Goal: Transaction & Acquisition: Purchase product/service

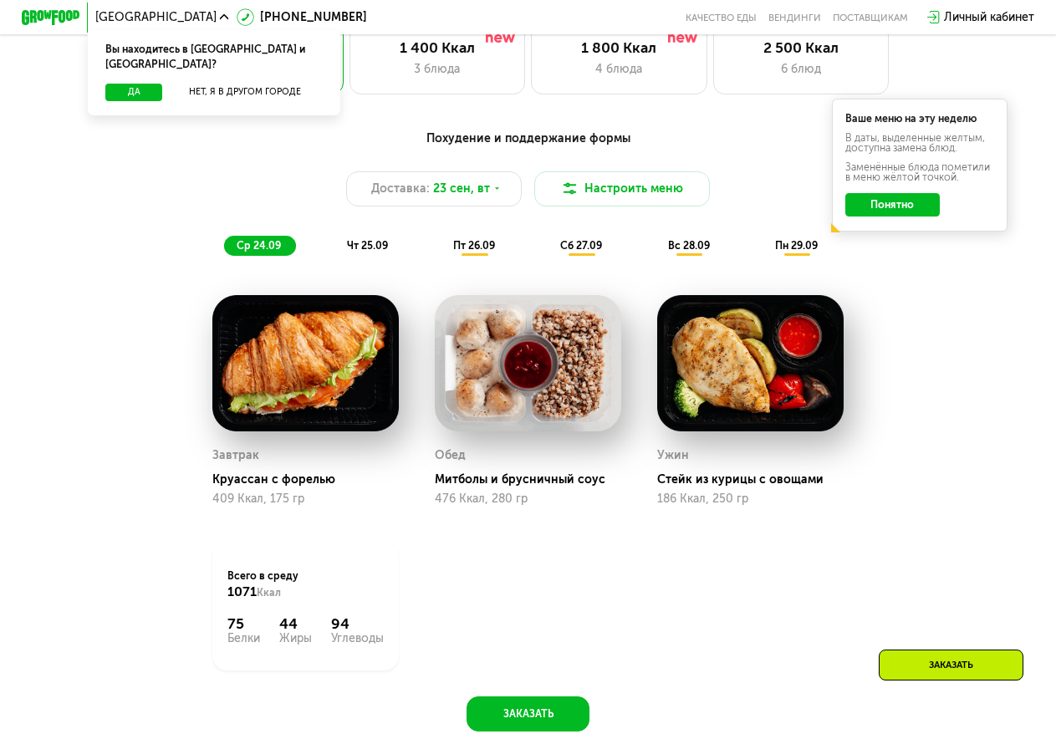
scroll to position [1003, 0]
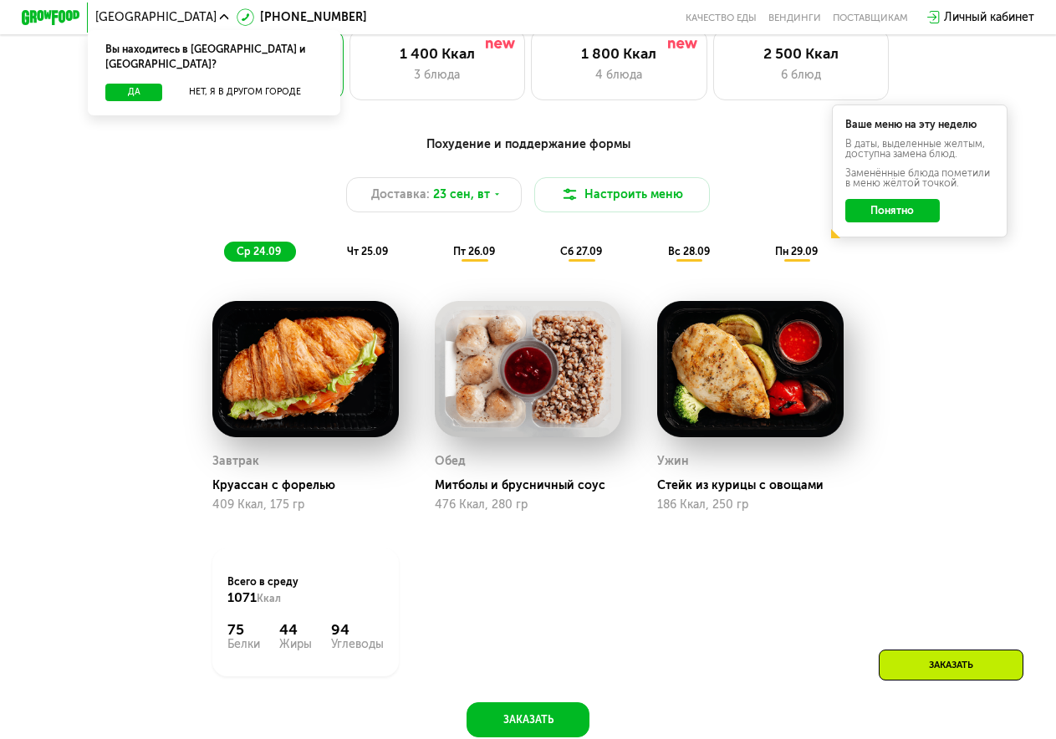
click at [354, 257] on span "чт 25.09" at bounding box center [367, 251] width 41 height 13
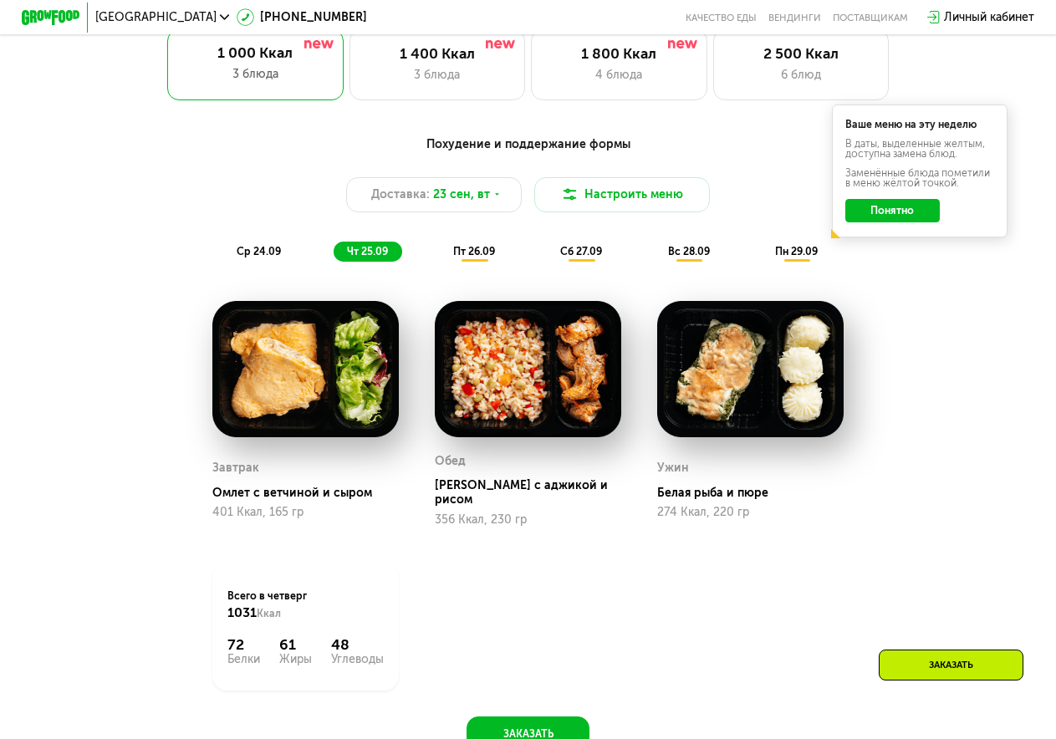
click at [468, 257] on span "пт 26.09" at bounding box center [474, 251] width 42 height 13
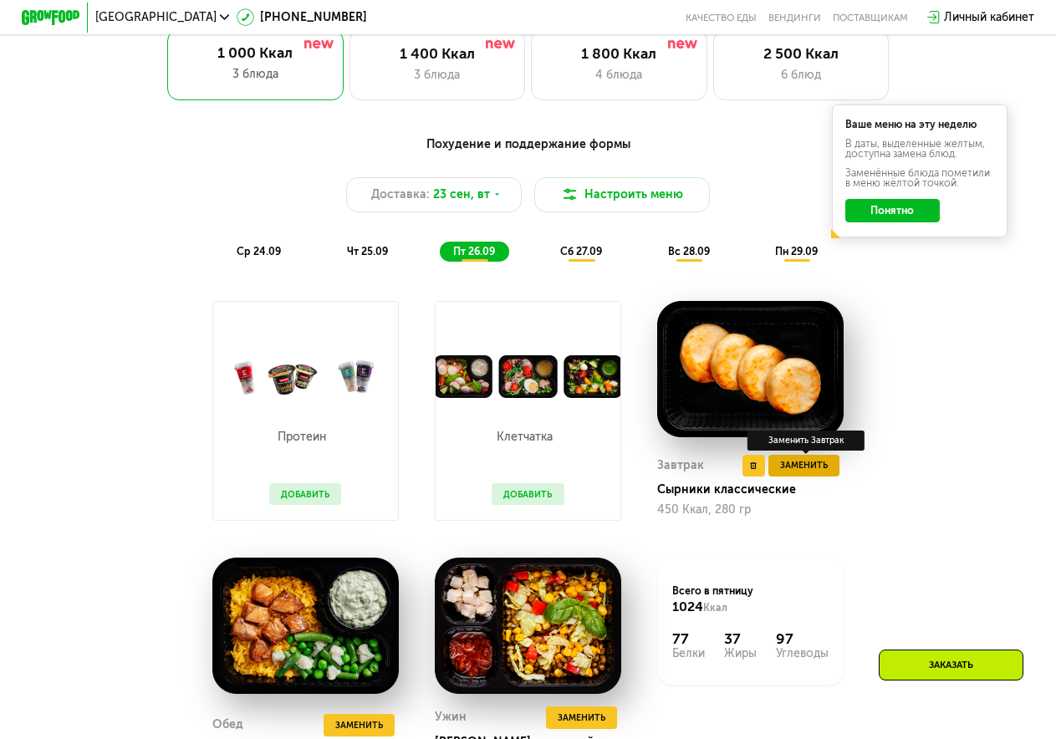
click at [832, 473] on button "Заменить" at bounding box center [803, 466] width 71 height 22
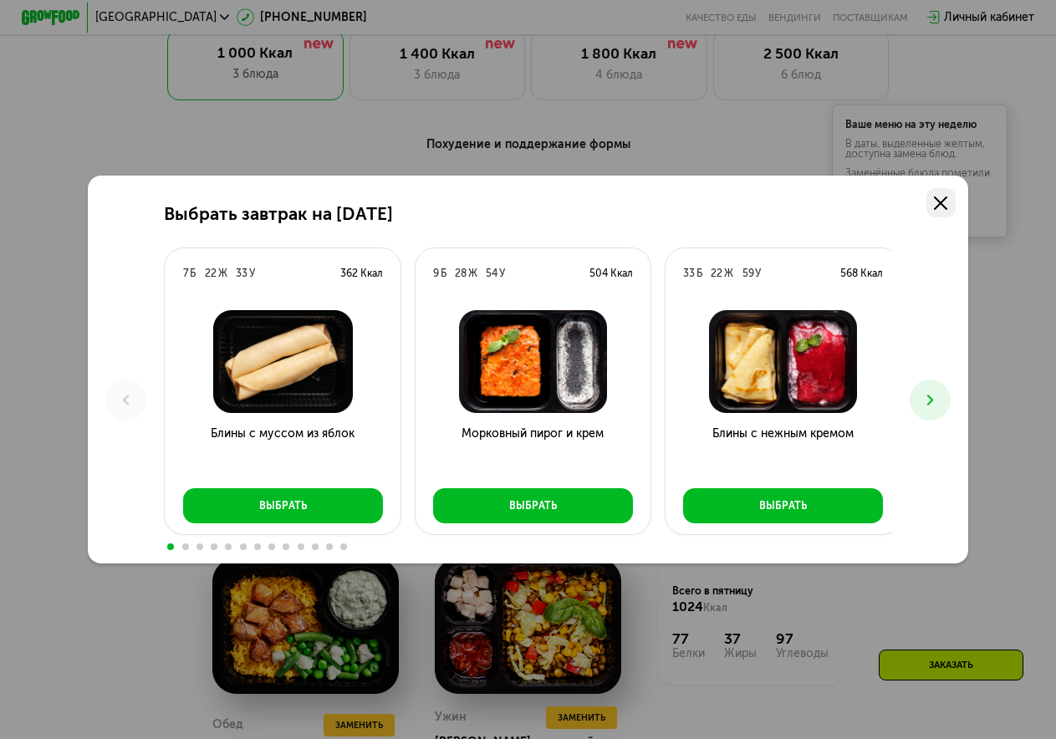
click at [947, 198] on icon at bounding box center [940, 202] width 13 height 13
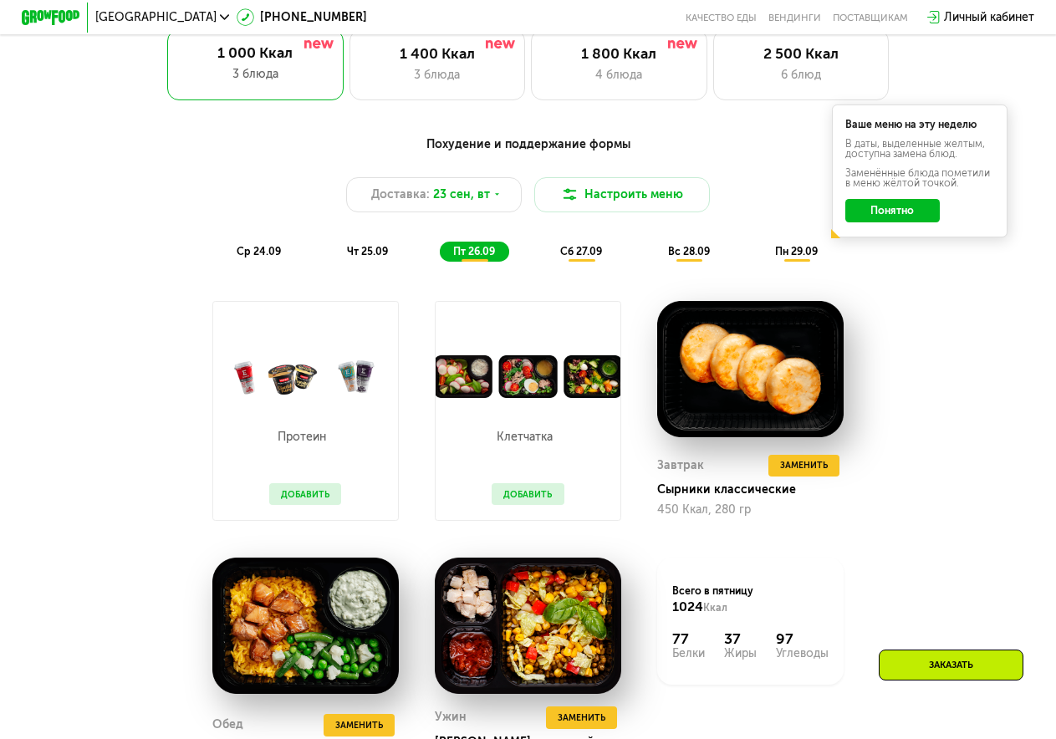
click at [582, 257] on span "сб 27.09" at bounding box center [581, 251] width 42 height 13
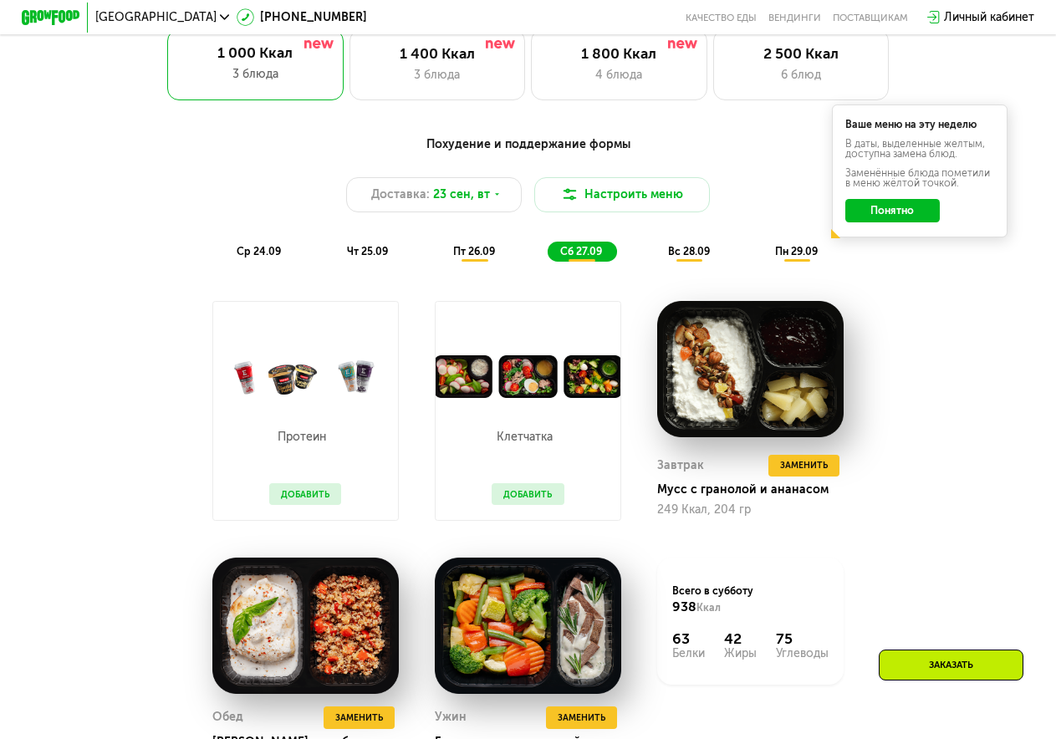
click at [467, 380] on img at bounding box center [528, 376] width 184 height 43
click at [676, 242] on div "Похудение и поддержание формы Доставка: 23 сен, вт Настроить меню ср 24.09 чт 2…" at bounding box center [528, 198] width 869 height 127
click at [692, 257] on span "вс 28.09" at bounding box center [689, 251] width 42 height 13
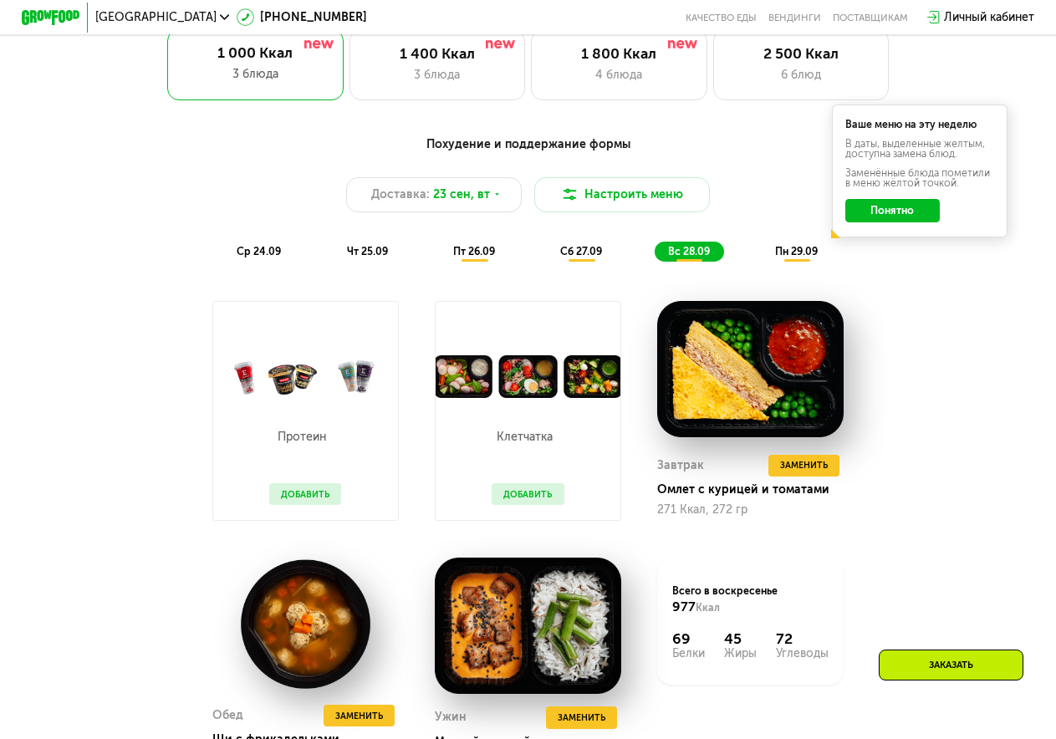
click at [800, 257] on span "пн 29.09" at bounding box center [796, 251] width 43 height 13
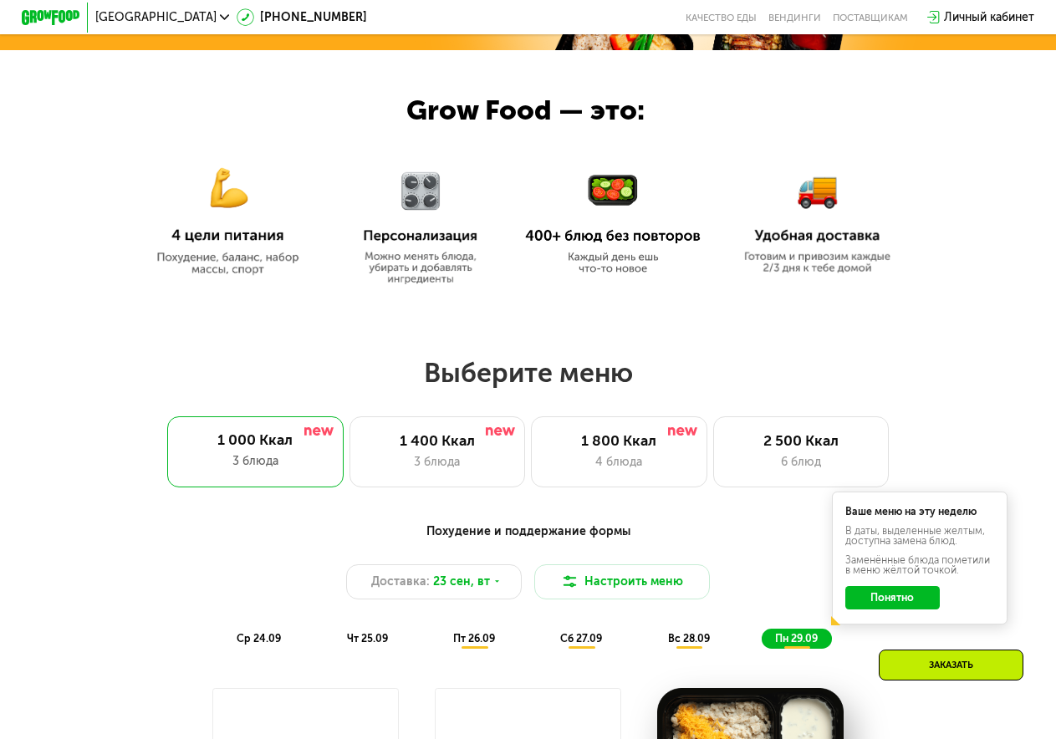
scroll to position [585, 0]
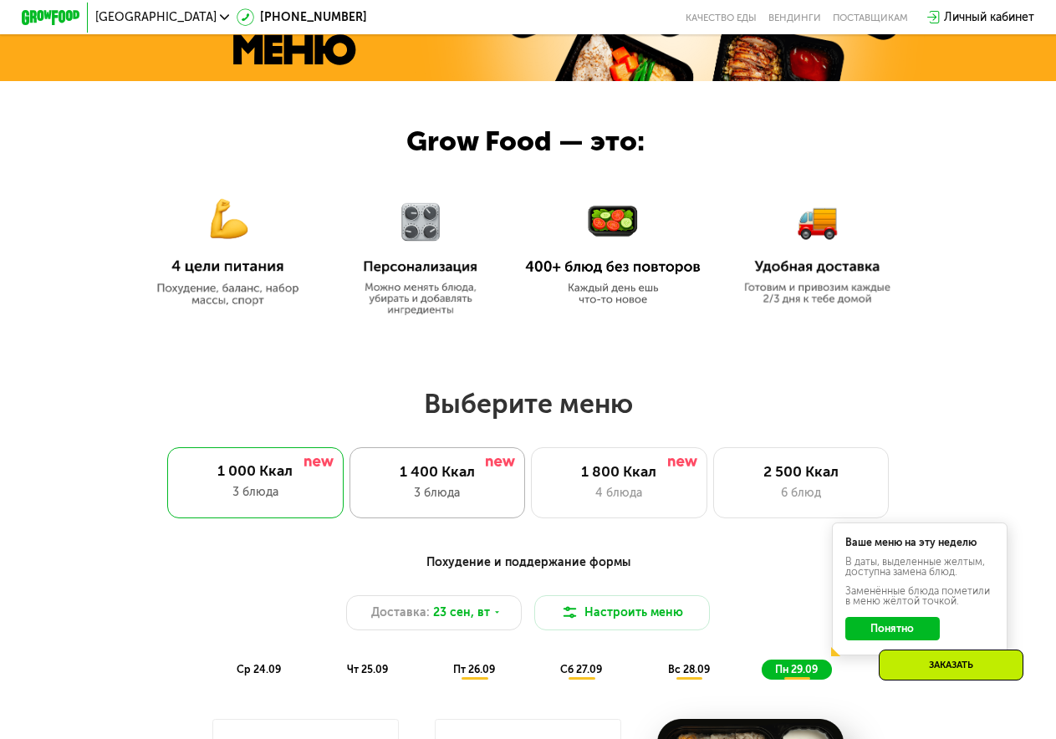
click at [482, 481] on div "1 400 Ккал" at bounding box center [437, 472] width 145 height 18
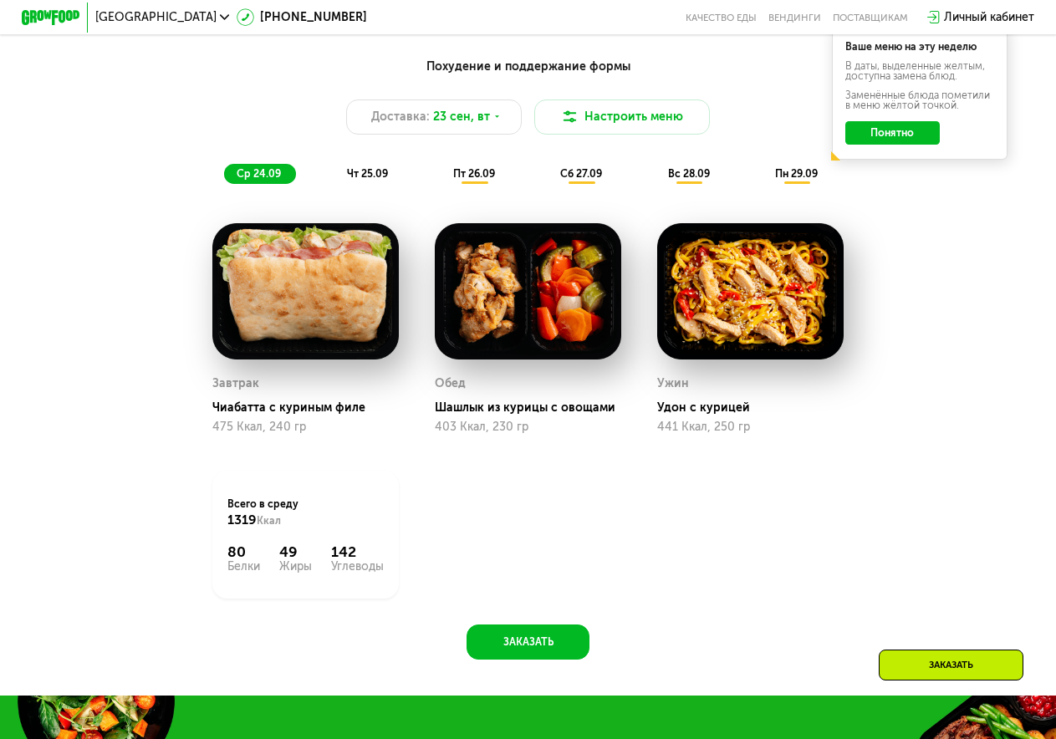
scroll to position [1087, 0]
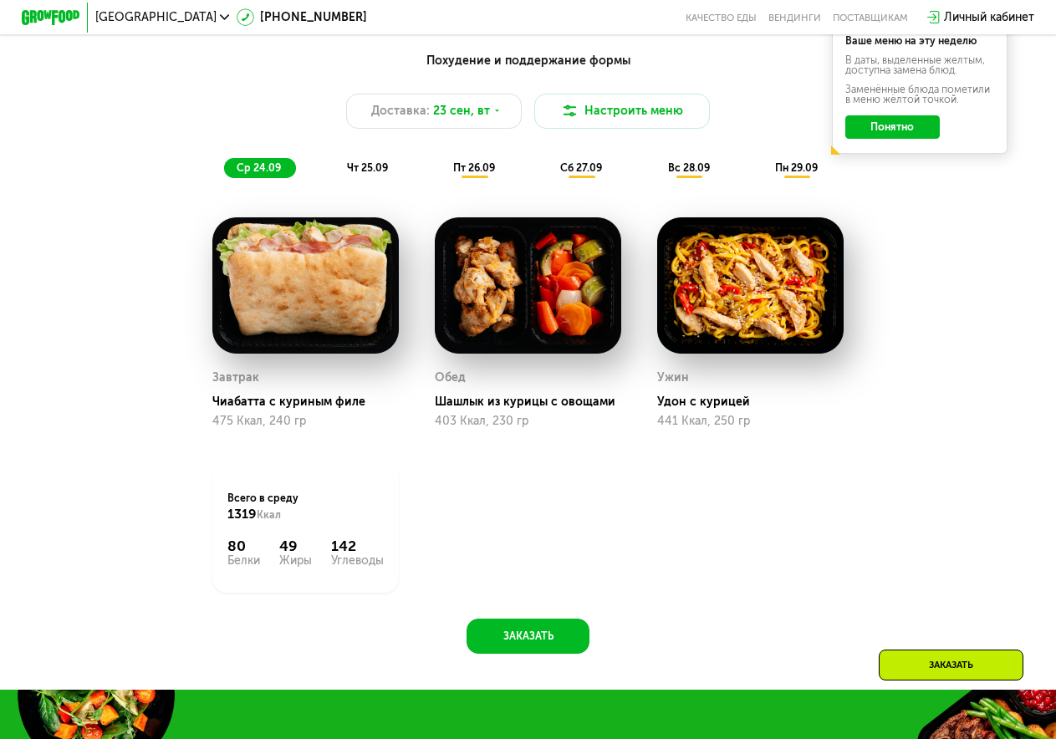
click at [347, 172] on span "чт 25.09" at bounding box center [367, 167] width 41 height 13
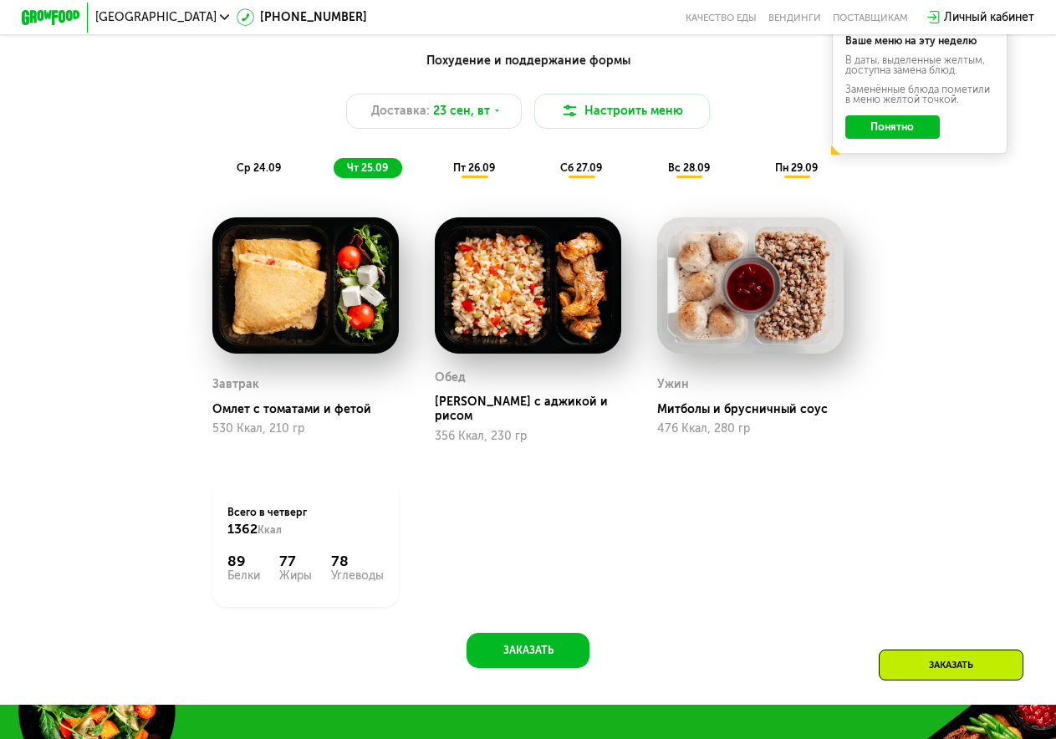
click at [793, 174] on span "пн 29.09" at bounding box center [796, 167] width 43 height 13
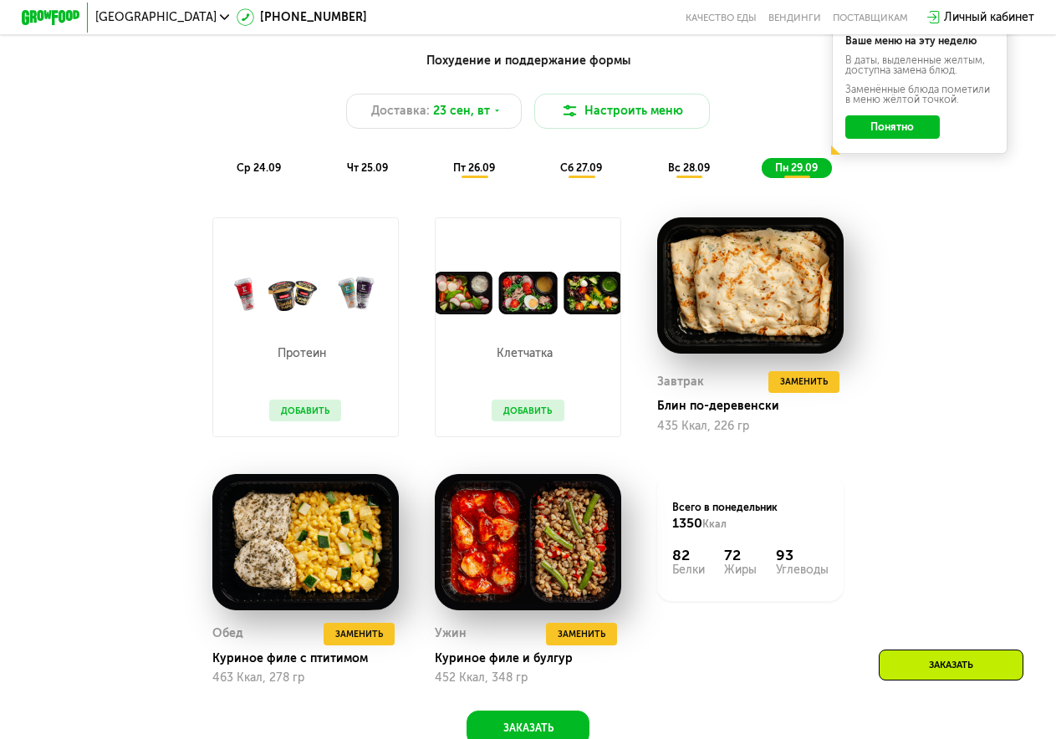
click at [695, 174] on span "вс 28.09" at bounding box center [689, 167] width 42 height 13
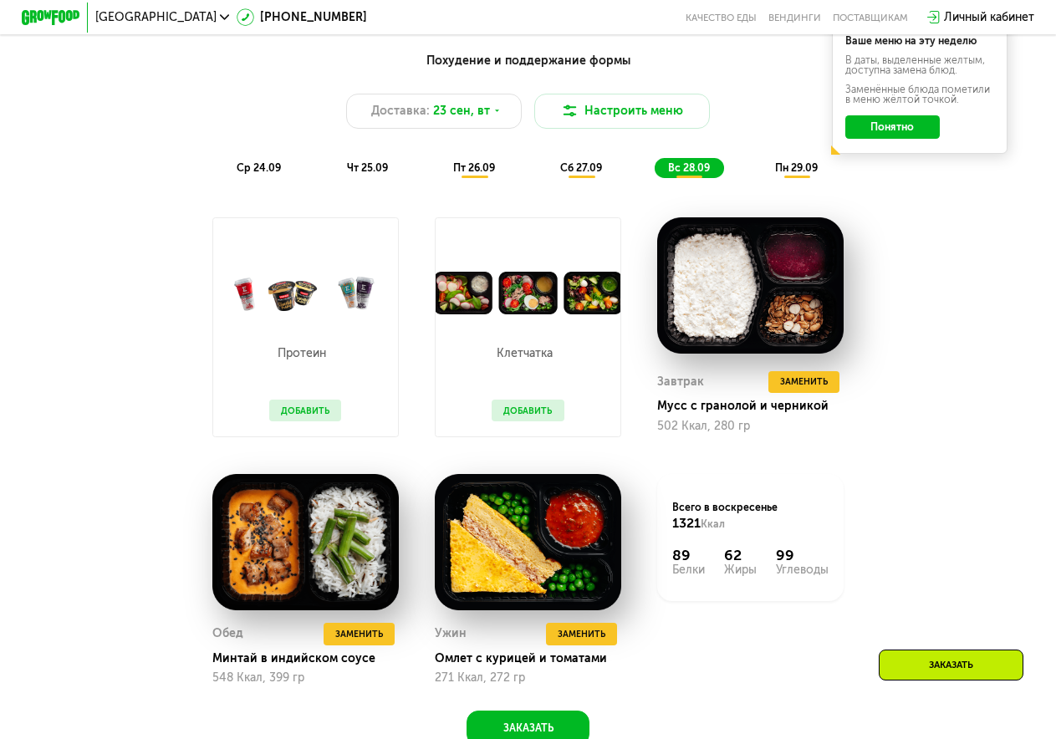
click at [566, 174] on span "сб 27.09" at bounding box center [581, 167] width 42 height 13
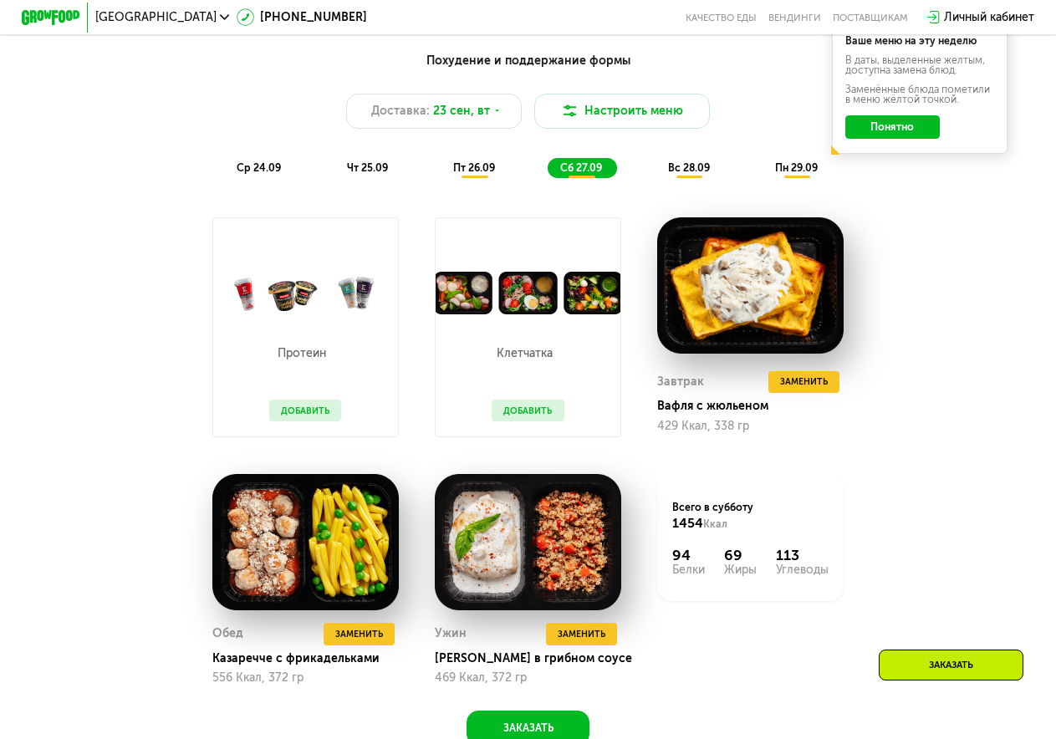
click at [478, 174] on span "пт 26.09" at bounding box center [474, 167] width 42 height 13
